Goal: Task Accomplishment & Management: Manage account settings

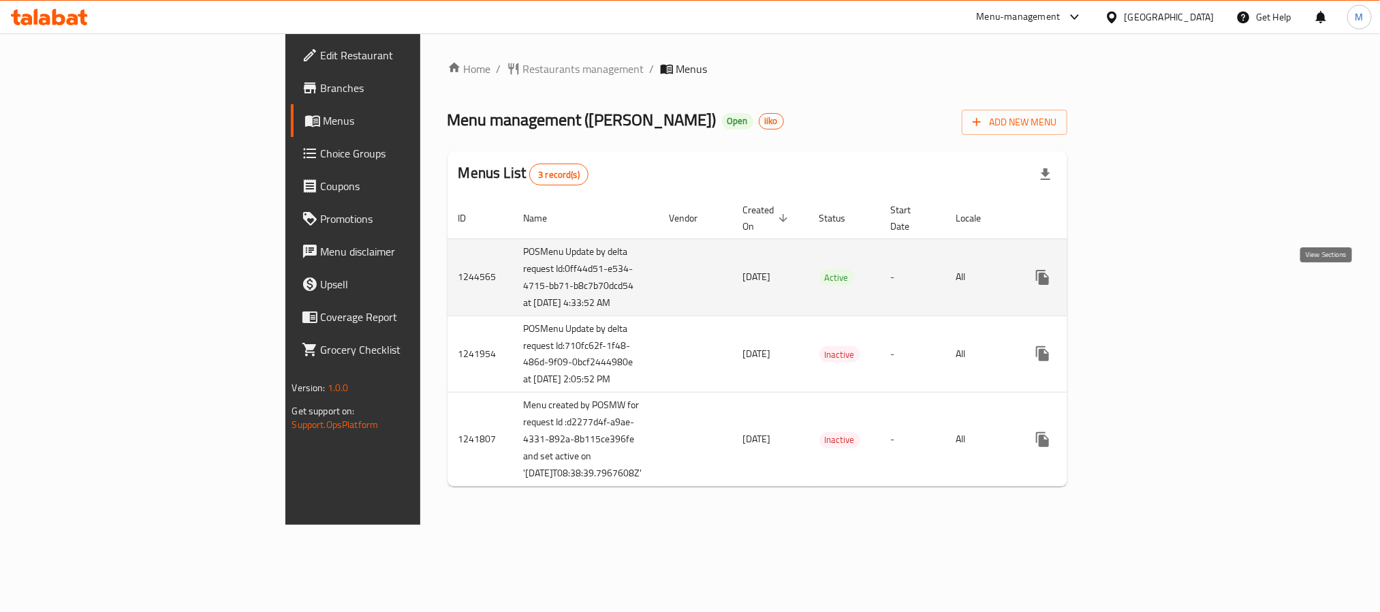
click at [1149, 281] on icon "enhanced table" at bounding box center [1140, 277] width 16 height 16
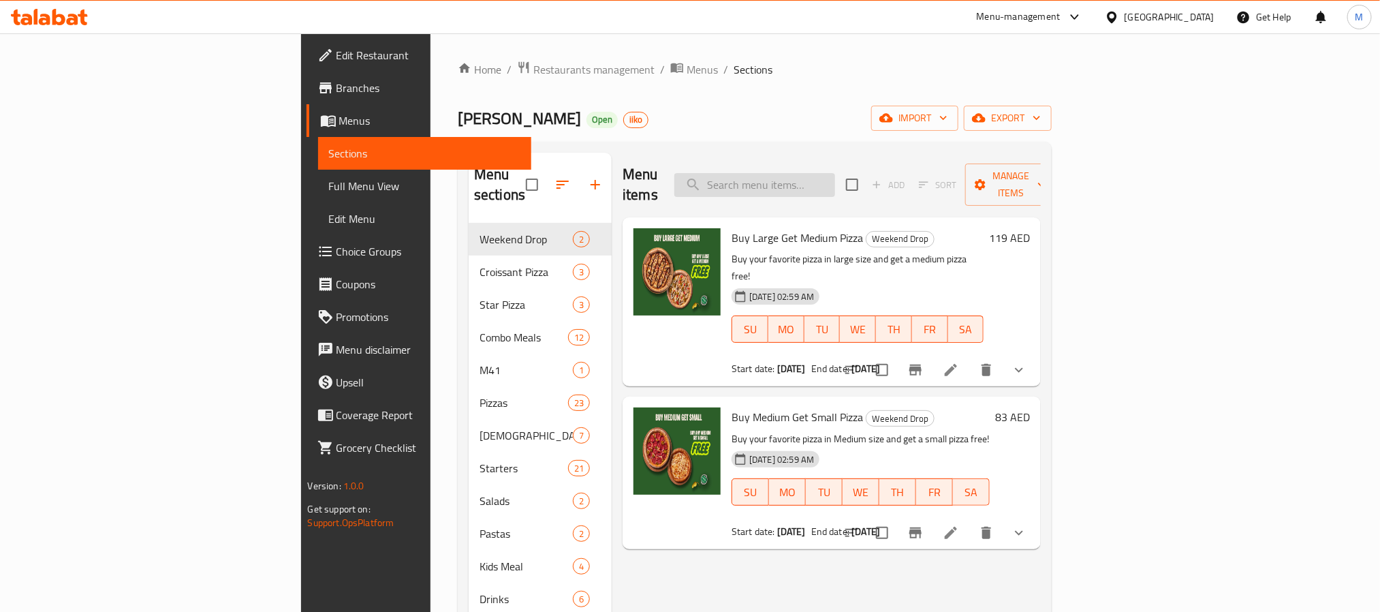
click at [835, 178] on input "search" at bounding box center [754, 185] width 161 height 24
paste input "Buy Large Get Medium Pizza"
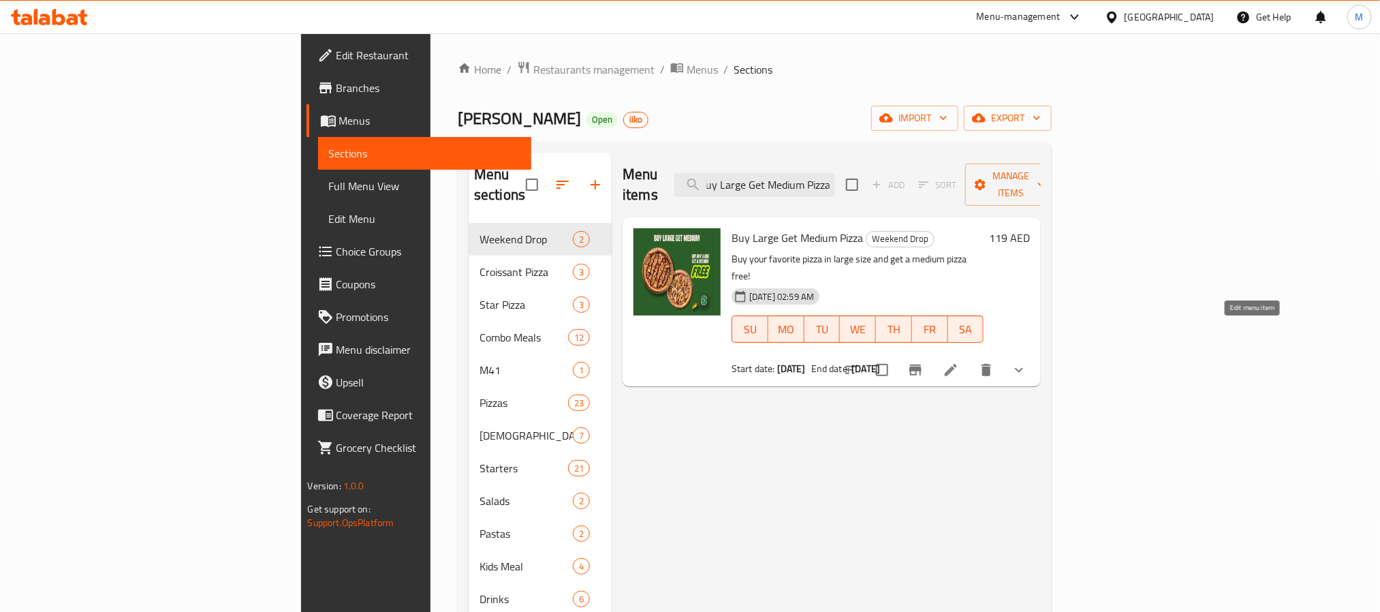
type input "Buy Large Get Medium Pizza"
click at [959, 362] on icon at bounding box center [950, 370] width 16 height 16
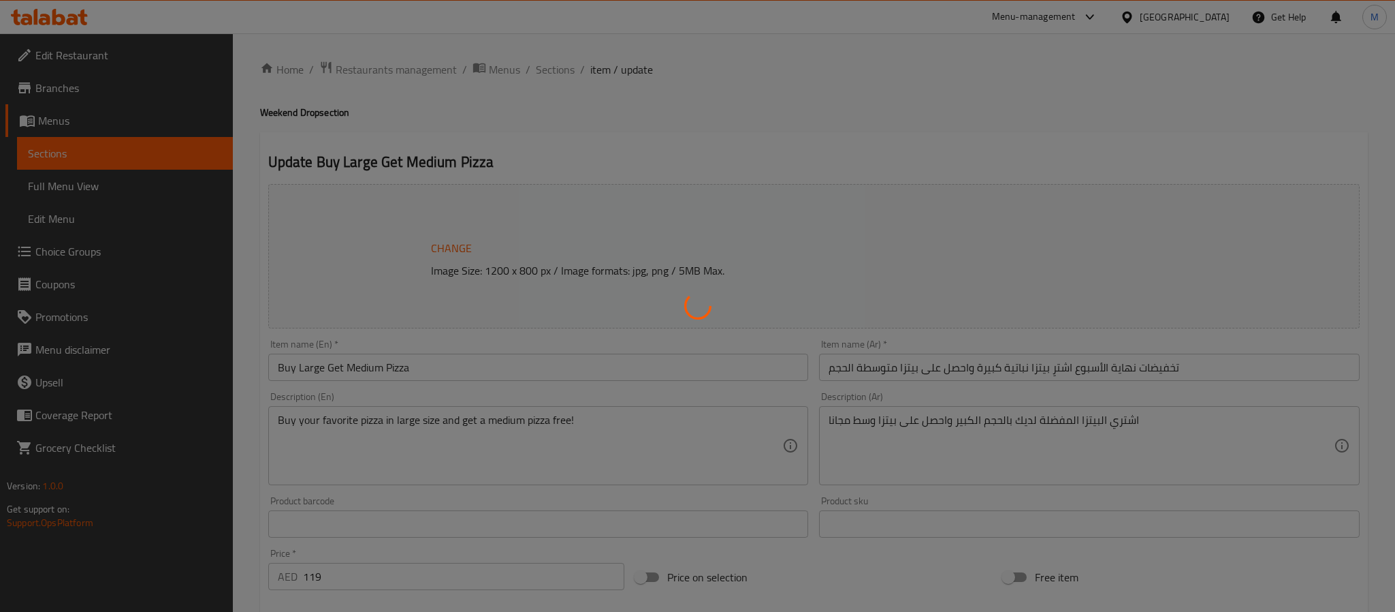
click at [955, 208] on div at bounding box center [697, 306] width 1395 height 612
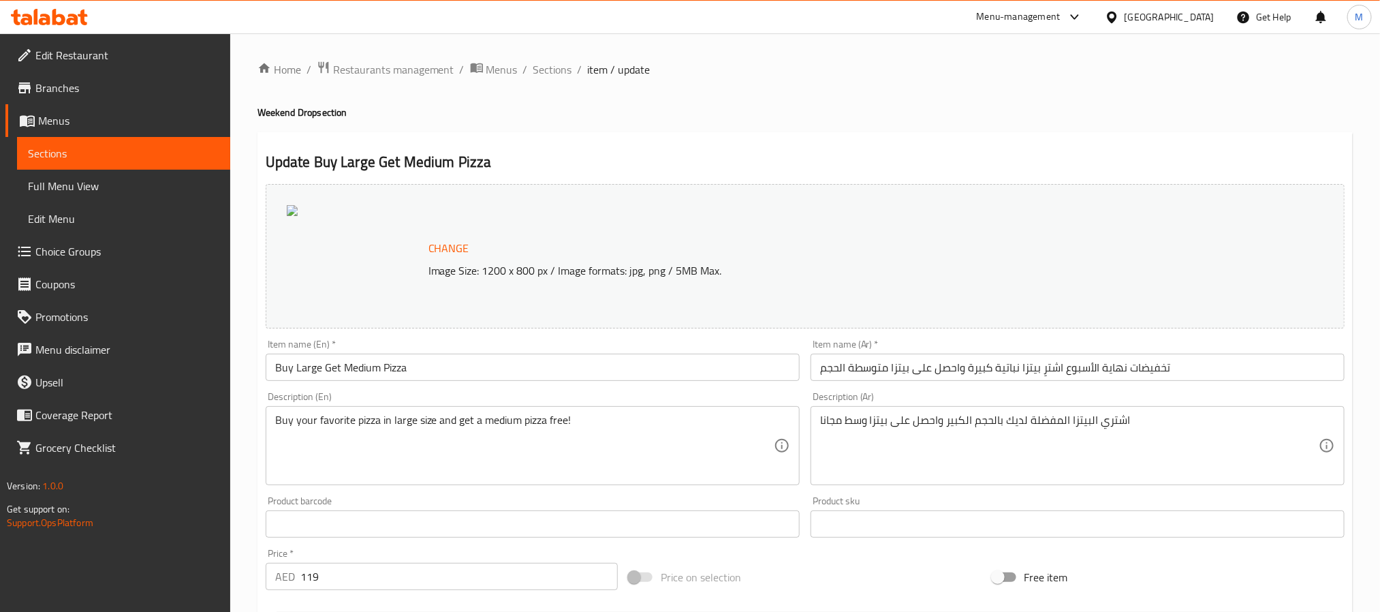
click at [735, 104] on div "Home / Restaurants management / Menus / Sections / item / update Weekend Drop s…" at bounding box center [804, 515] width 1095 height 909
click at [542, 76] on span "Sections" at bounding box center [552, 69] width 39 height 16
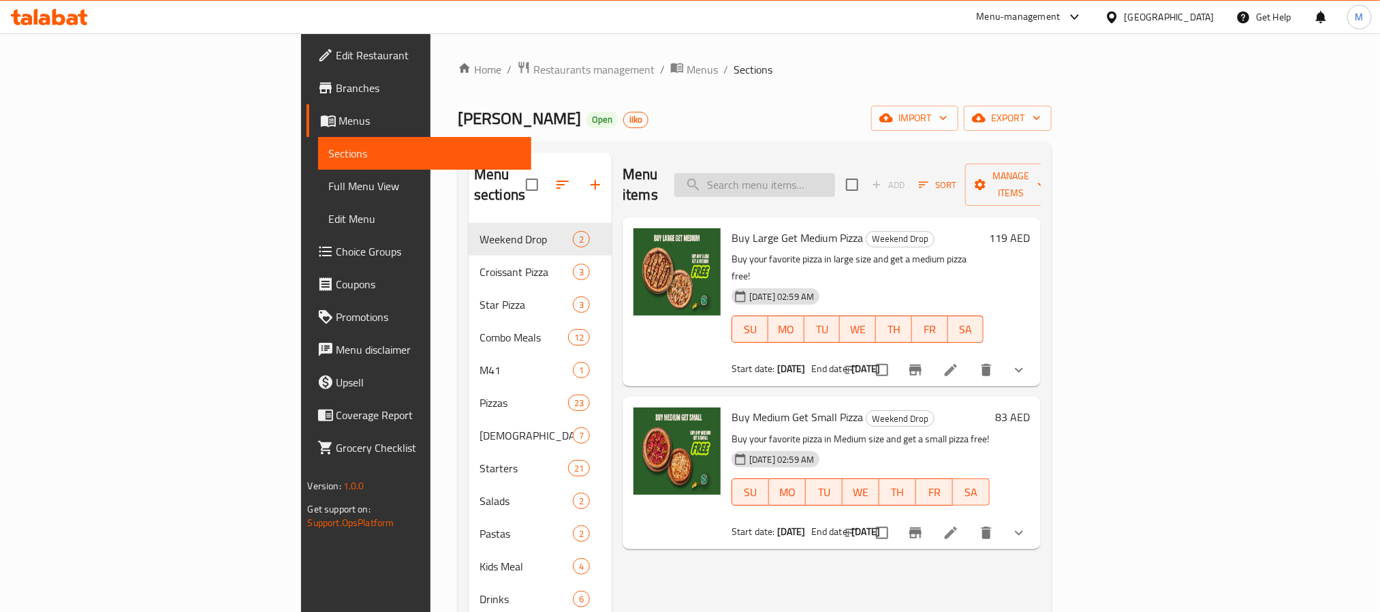
click at [835, 178] on input "search" at bounding box center [754, 185] width 161 height 24
paste input "Buy Medium Get Small Pizza"
type input "Buy Medium Get Small Pizza"
paste input "Buy Medium Get Small Pizza"
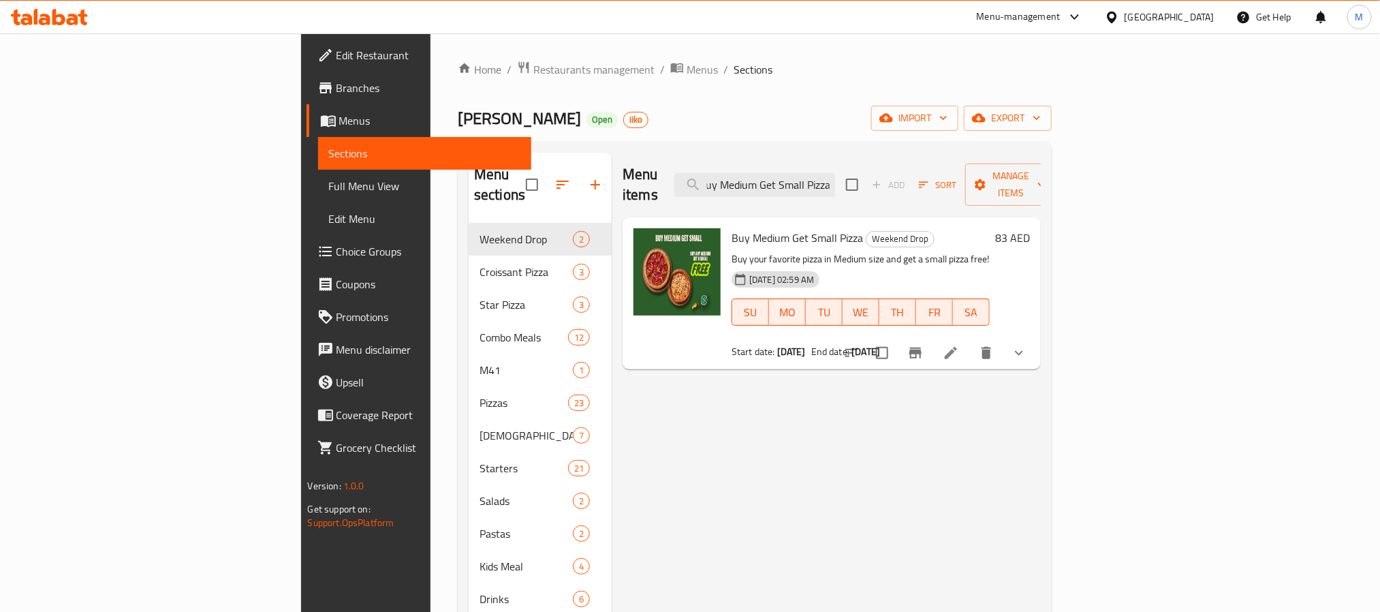
type input "Buy Medium Get Small Pizza"
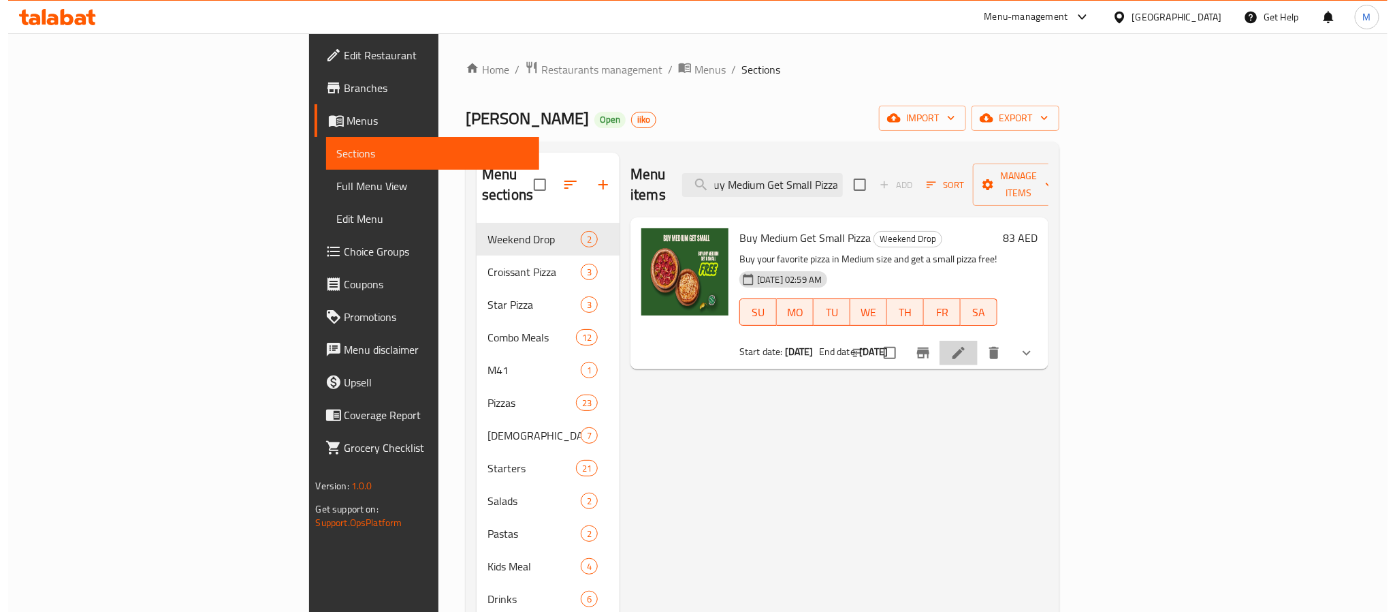
scroll to position [0, 0]
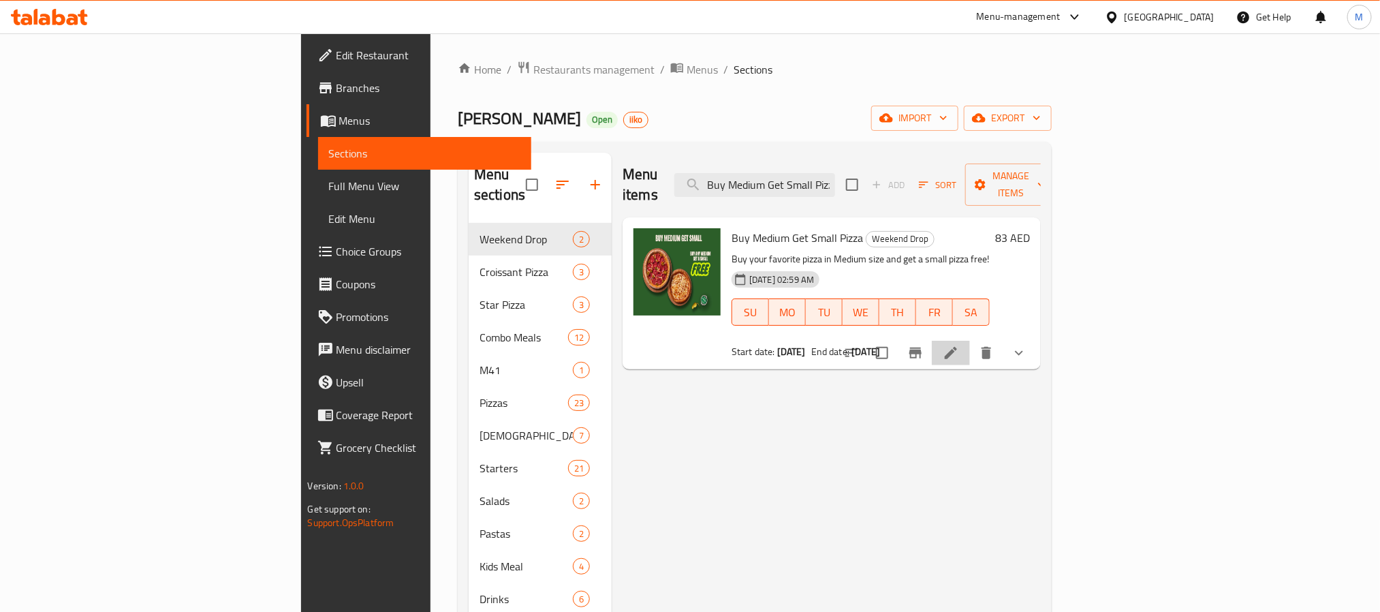
click at [970, 340] on li at bounding box center [951, 352] width 38 height 25
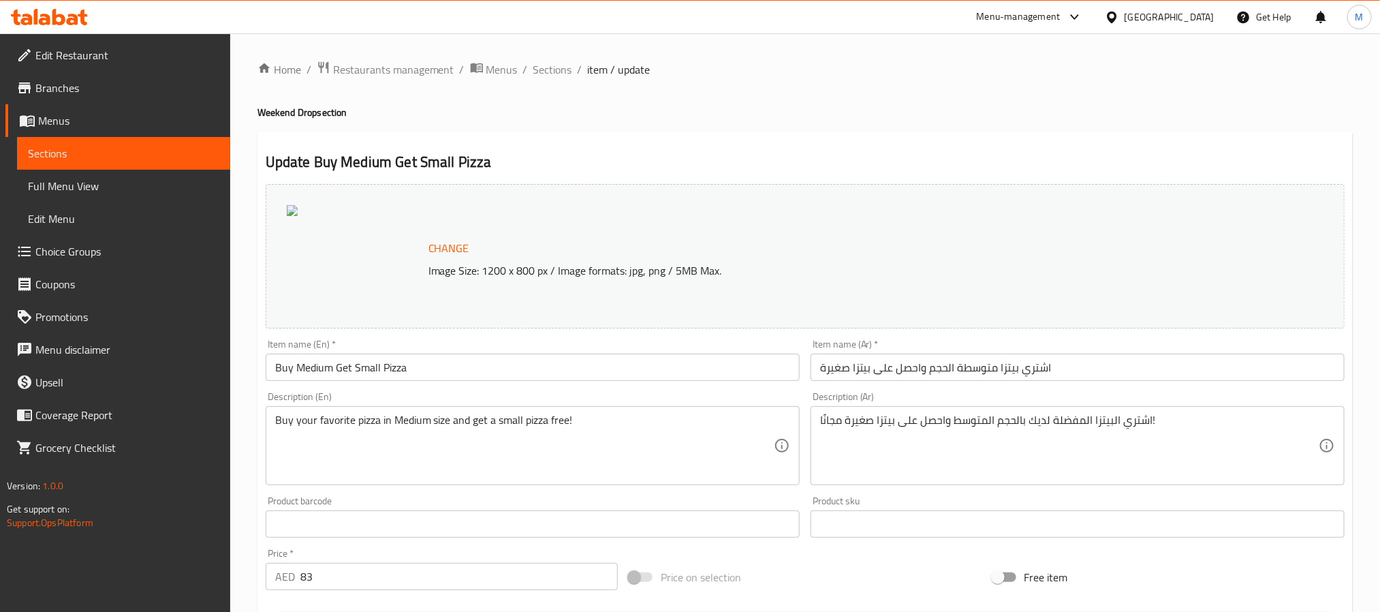
drag, startPoint x: 570, startPoint y: 176, endPoint x: 569, endPoint y: 137, distance: 39.5
click at [568, 162] on div "Update Buy Medium Get Small Pizza Change Image Size: 1200 x 800 px / Image form…" at bounding box center [804, 545] width 1095 height 827
click at [362, 61] on span "Restaurants management" at bounding box center [393, 69] width 121 height 16
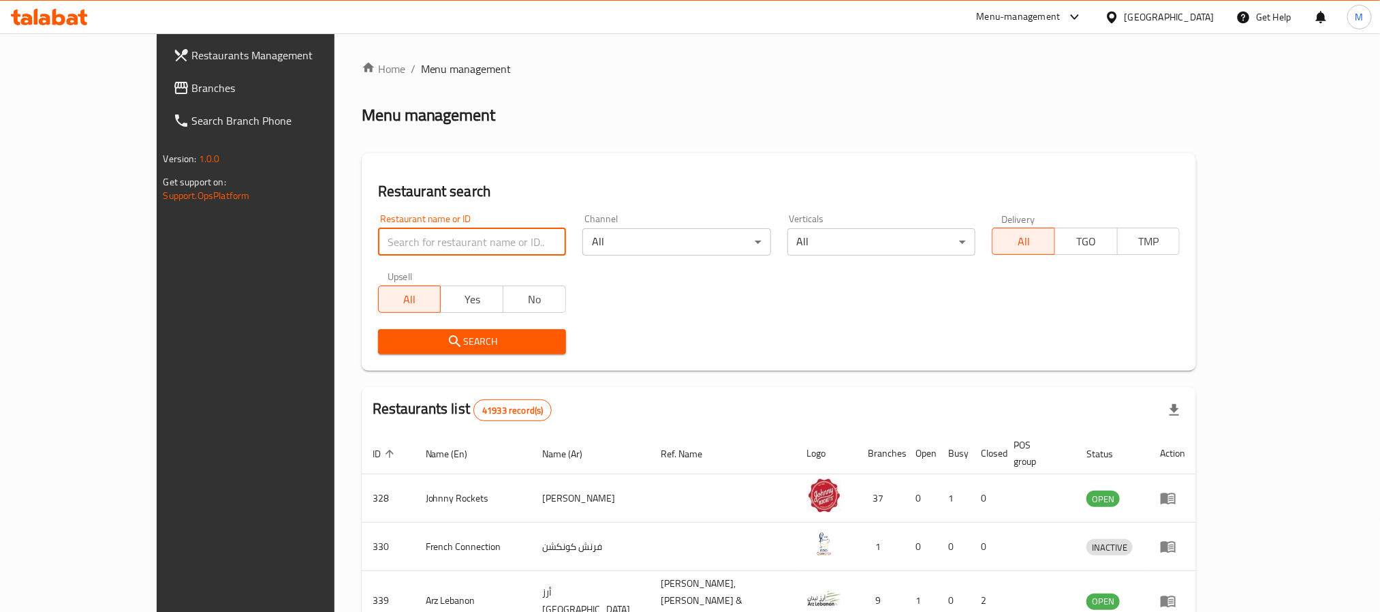
click at [378, 254] on input "search" at bounding box center [472, 241] width 188 height 27
paste input "12802"
type input "12802"
click button "Search" at bounding box center [472, 341] width 188 height 25
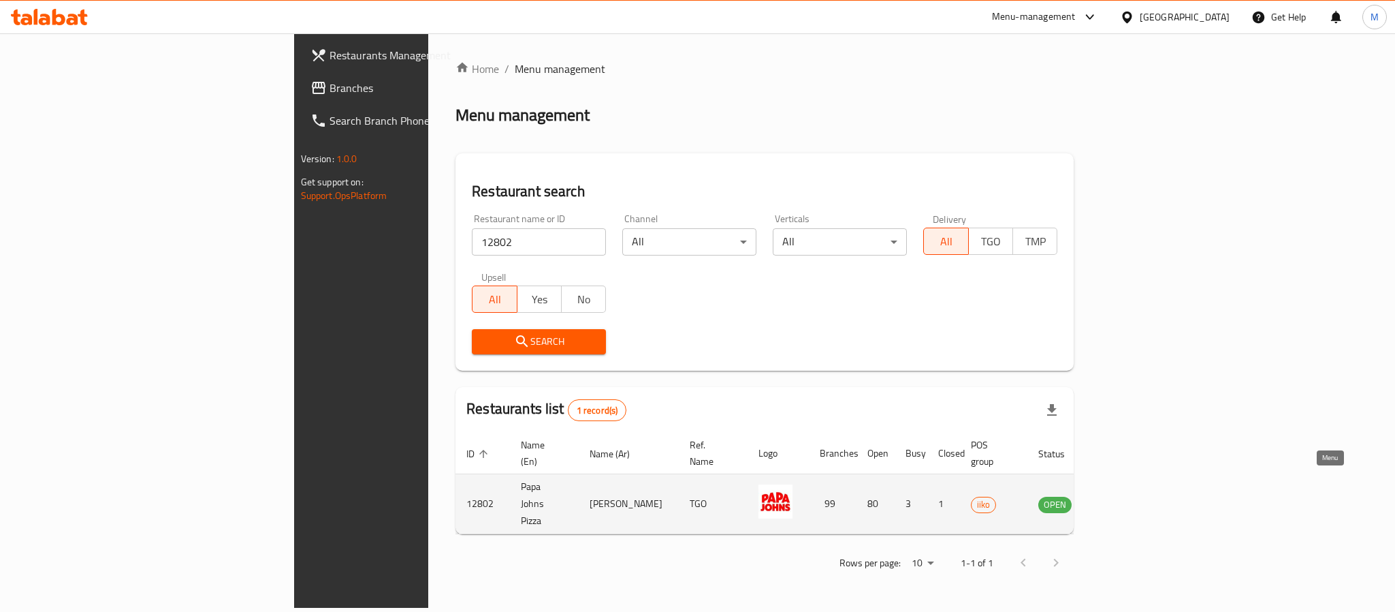
click at [1126, 498] on icon "enhanced table" at bounding box center [1118, 504] width 15 height 12
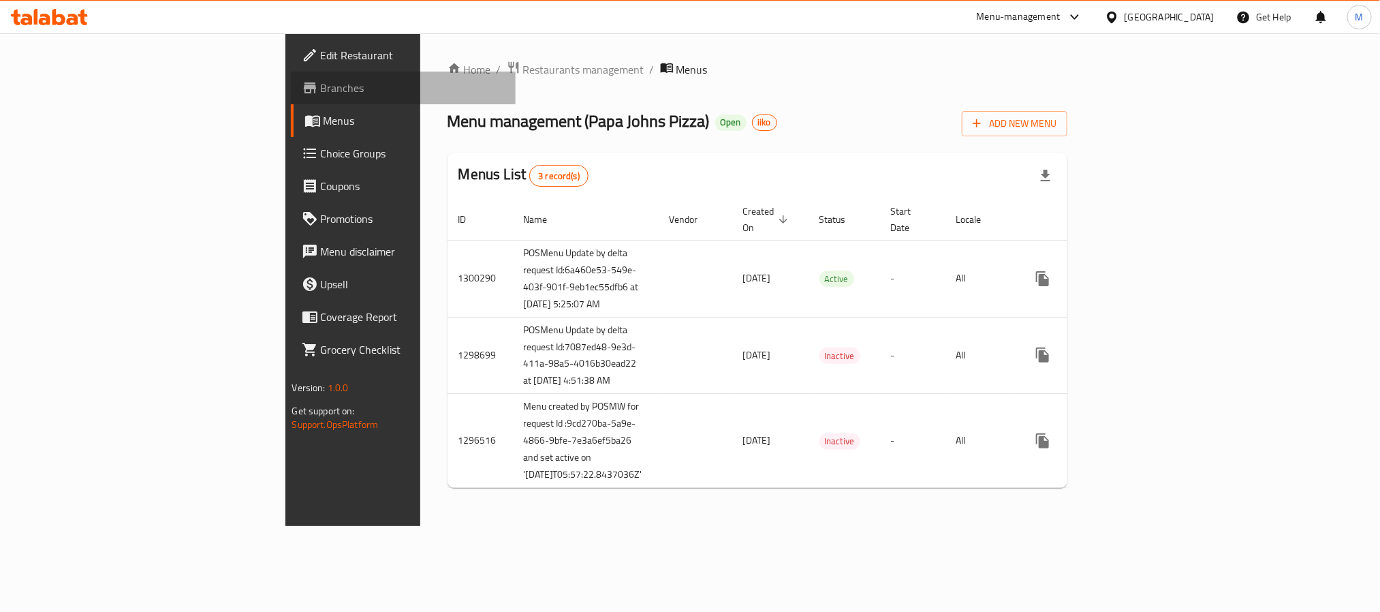
click at [321, 84] on span "Branches" at bounding box center [413, 88] width 184 height 16
